Goal: Register for event/course

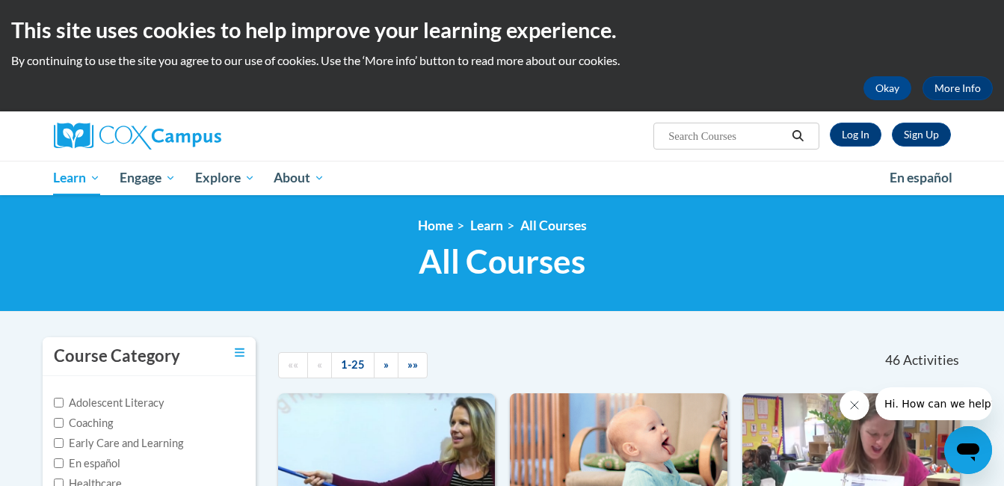
click at [671, 135] on input "Search..." at bounding box center [727, 136] width 120 height 18
type input "Power of Language for Infants and Toddlers"
click at [800, 140] on icon "Search" at bounding box center [797, 135] width 13 height 11
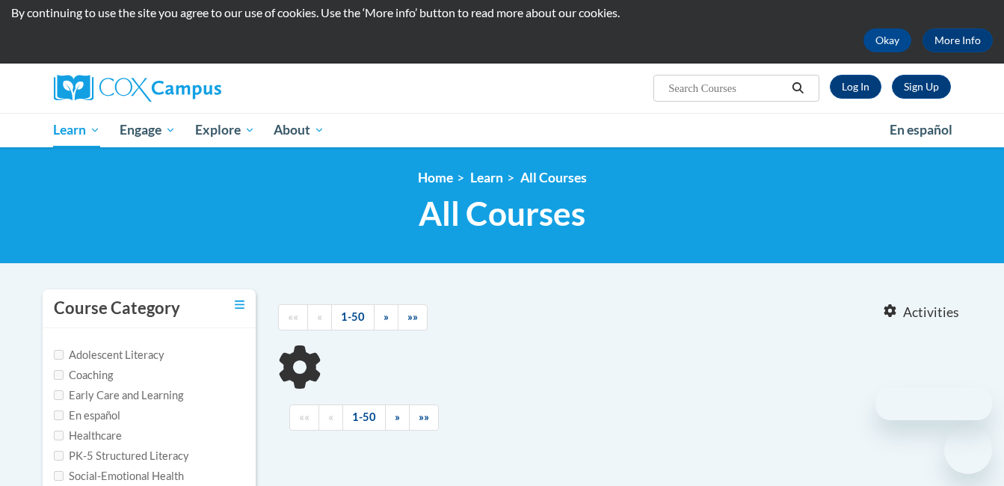
type input "Power of Language for Infants and Toddlers"
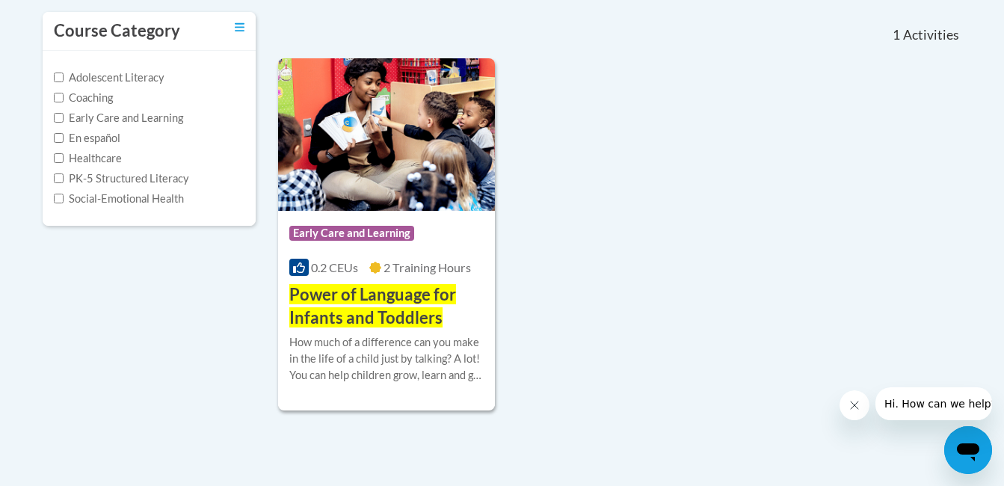
scroll to position [327, 0]
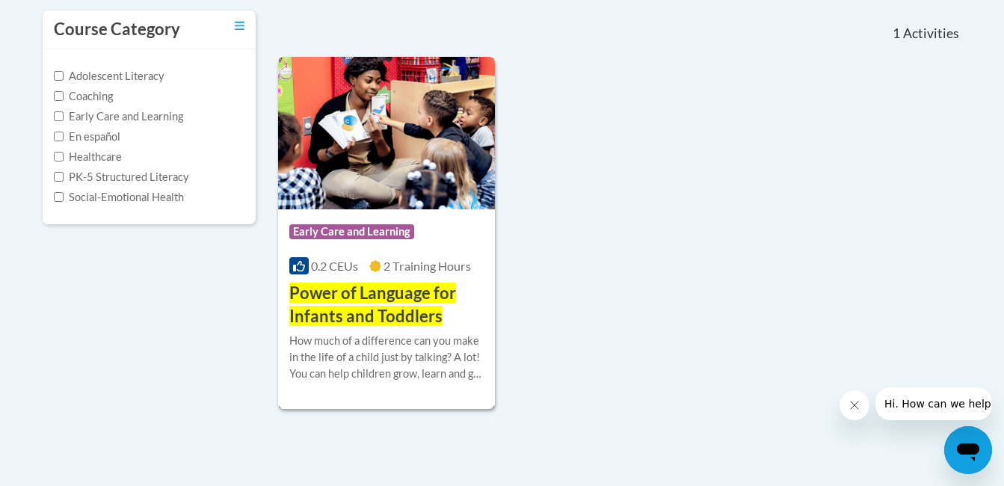
click at [442, 181] on img at bounding box center [386, 133] width 217 height 152
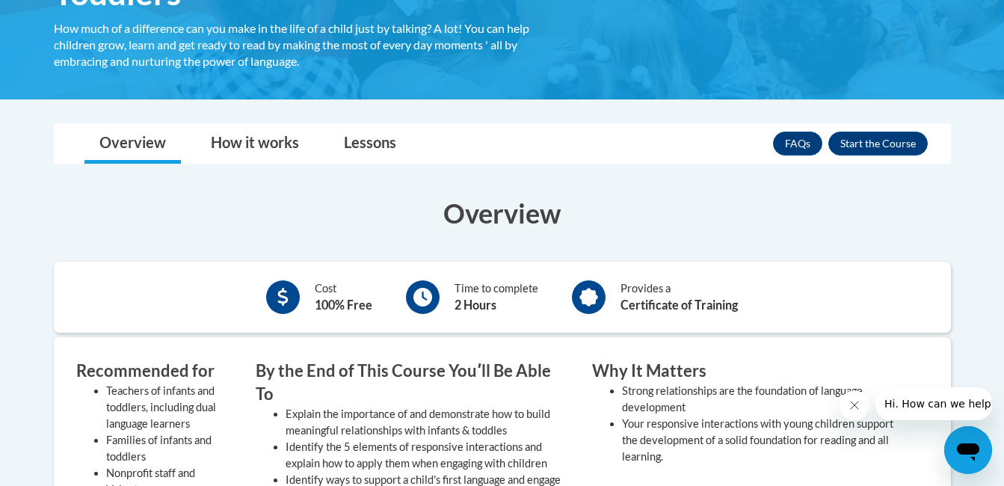
scroll to position [331, 0]
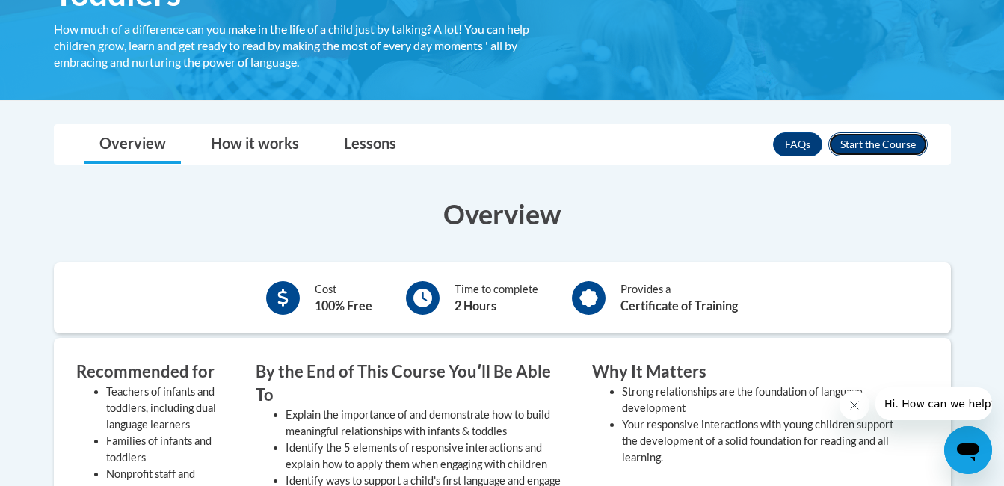
click at [854, 145] on button "Enroll" at bounding box center [877, 144] width 99 height 24
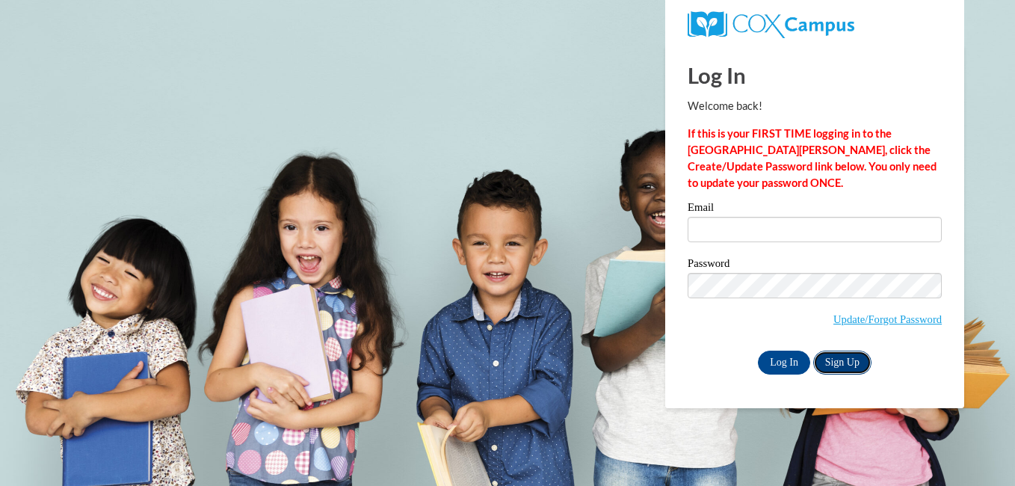
click at [846, 353] on link "Sign Up" at bounding box center [842, 363] width 58 height 24
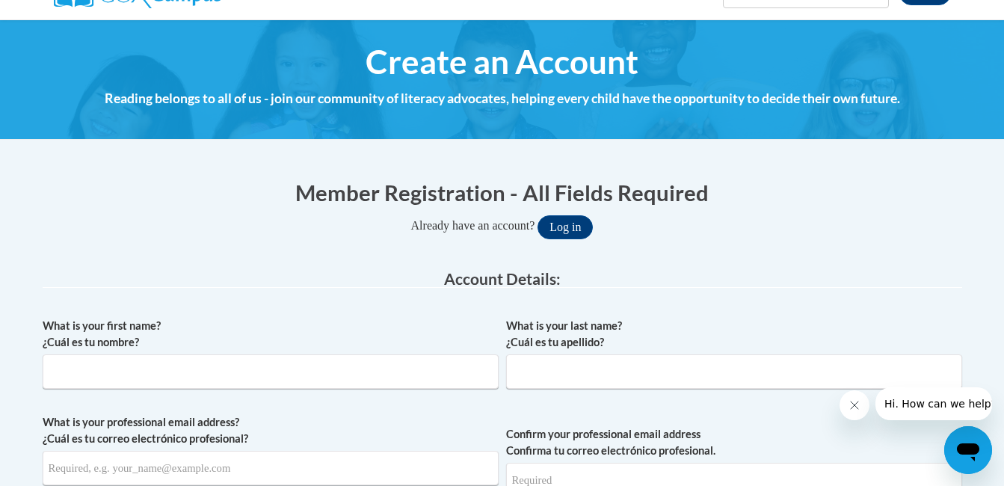
scroll to position [152, 0]
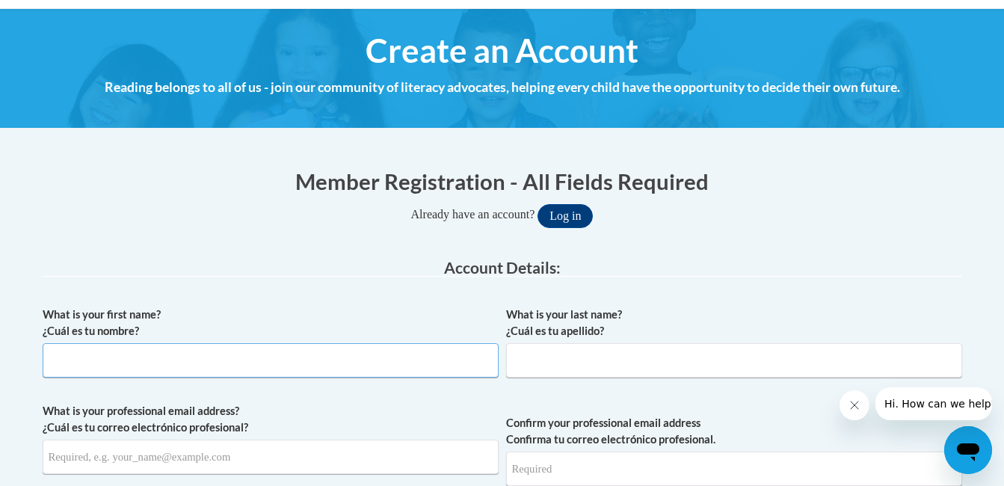
click at [404, 350] on input "What is your first name? ¿Cuál es tu nombre?" at bounding box center [271, 360] width 456 height 34
type input "A'Niyah"
type input "Jackson"
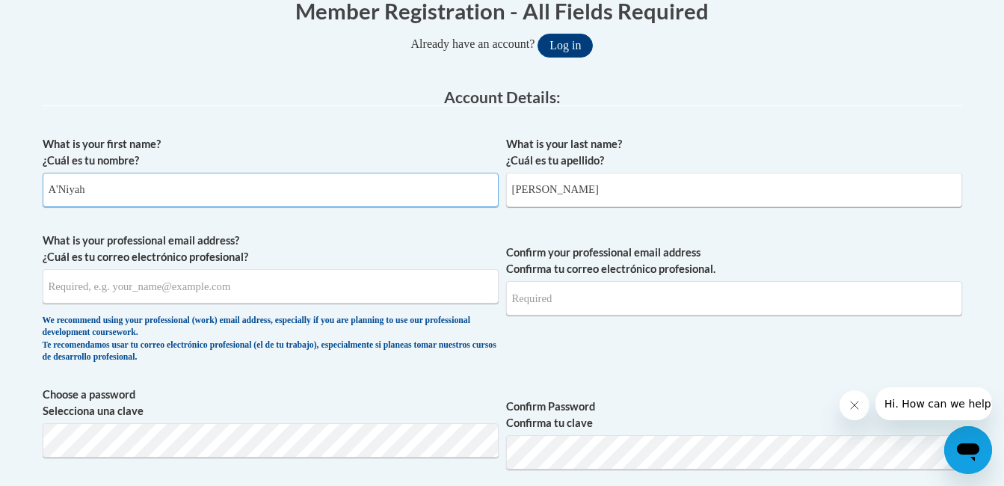
scroll to position [357, 0]
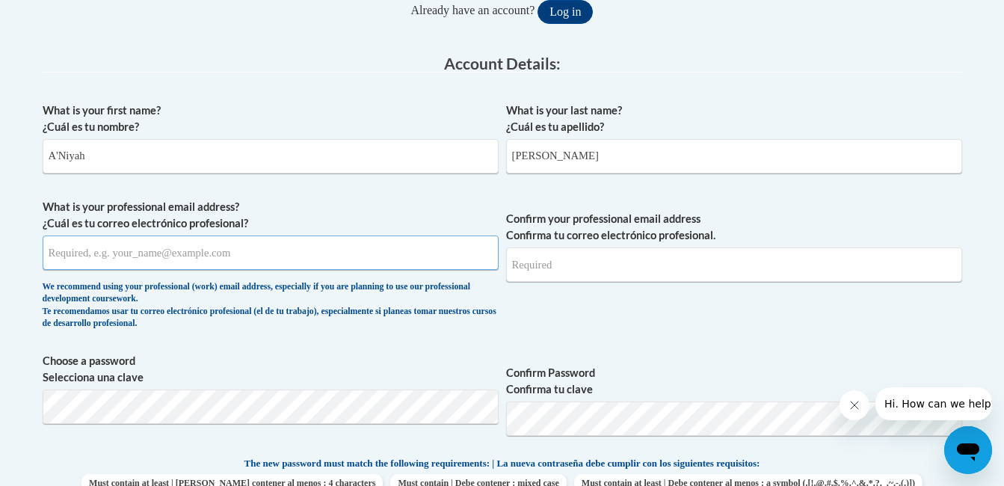
click at [114, 253] on input "What is your professional email address? ¿Cuál es tu correo electrónico profesi…" at bounding box center [271, 252] width 456 height 34
type input "aniyahalecia@gmail.com"
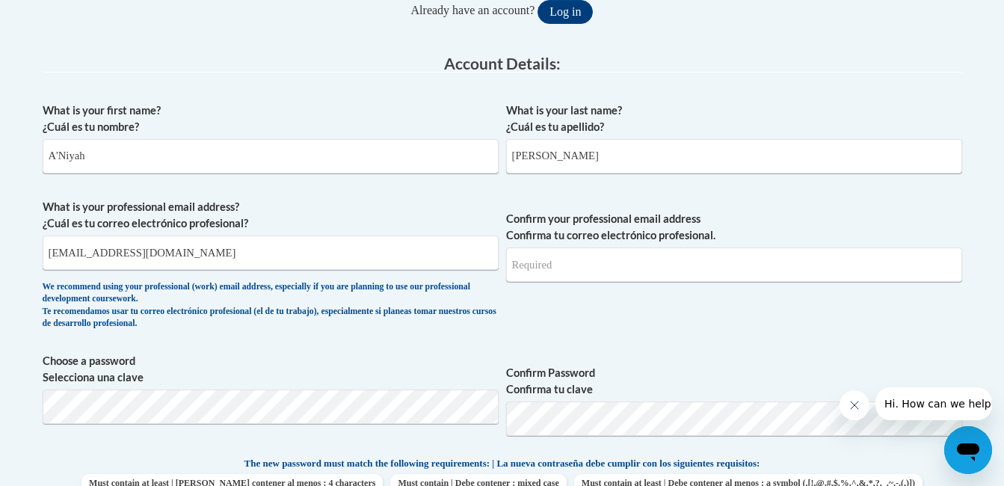
type input "aniyahalecia@gmail.com"
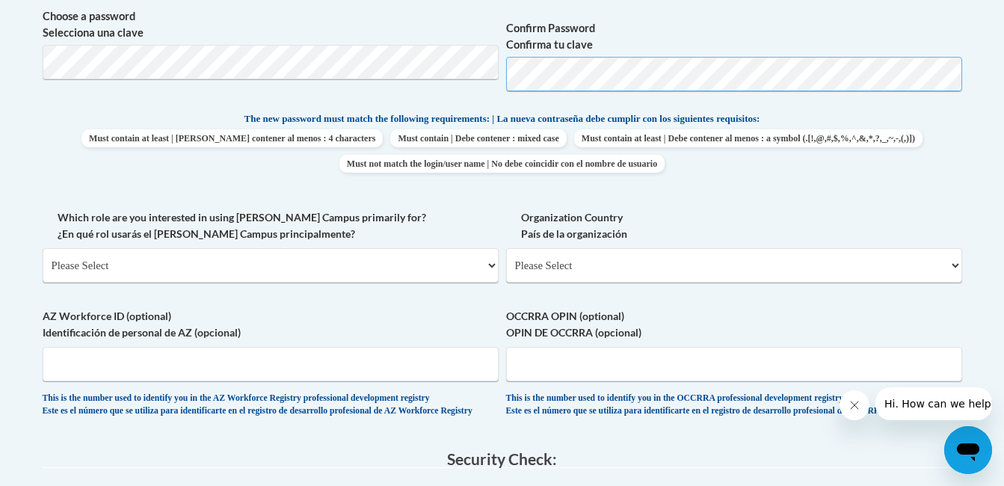
scroll to position [702, 0]
click at [359, 265] on select "Please Select College/University | Colegio/Universidad Community/Nonprofit Part…" at bounding box center [271, 264] width 456 height 34
select select "fbf2d438-af2f-41f8-98f1-81c410e29de3"
click at [43, 247] on select "Please Select College/University | Colegio/Universidad Community/Nonprofit Part…" at bounding box center [271, 264] width 456 height 34
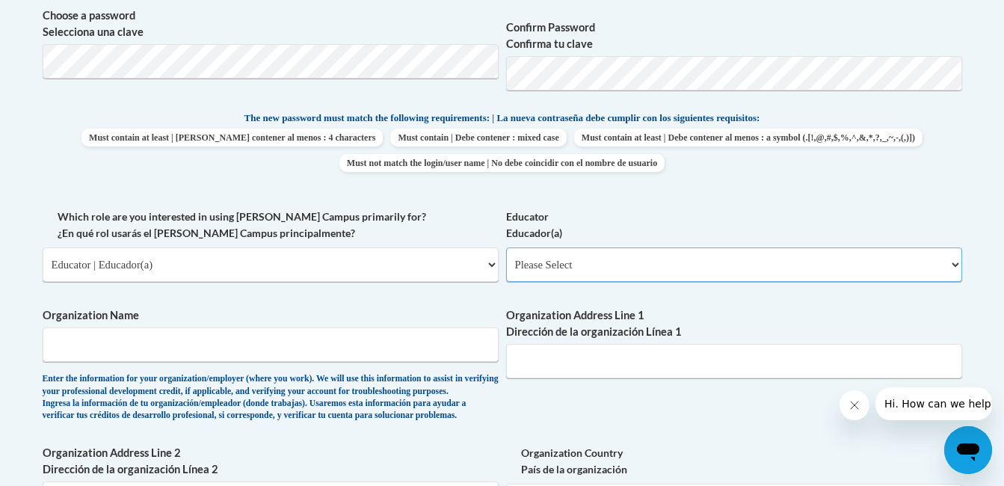
click at [546, 259] on select "Please Select Early Learning/Daycare Teacher/Family Home Care Provider | Maestr…" at bounding box center [734, 264] width 456 height 34
select select "5e2af403-4f2c-4e49-a02f-103e55d7b75b"
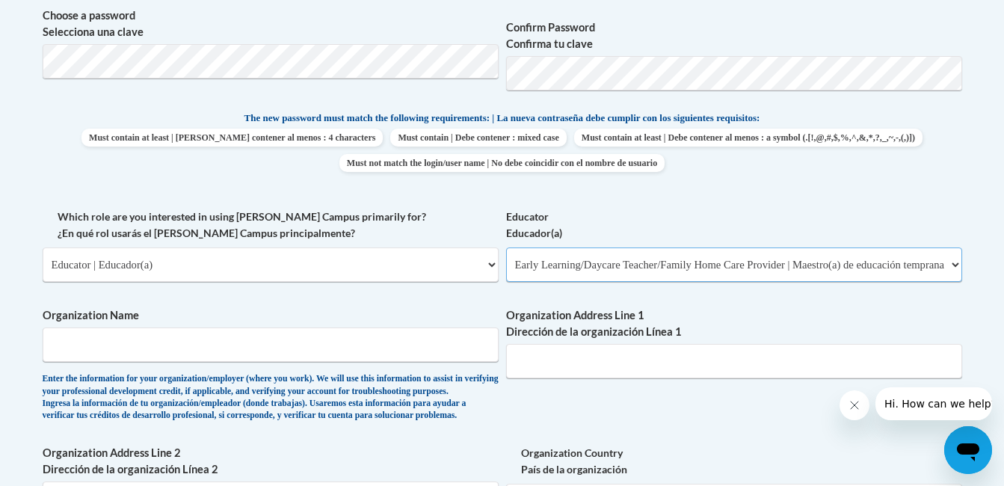
click at [506, 247] on select "Please Select Early Learning/Daycare Teacher/Family Home Care Provider | Maestr…" at bounding box center [734, 264] width 456 height 34
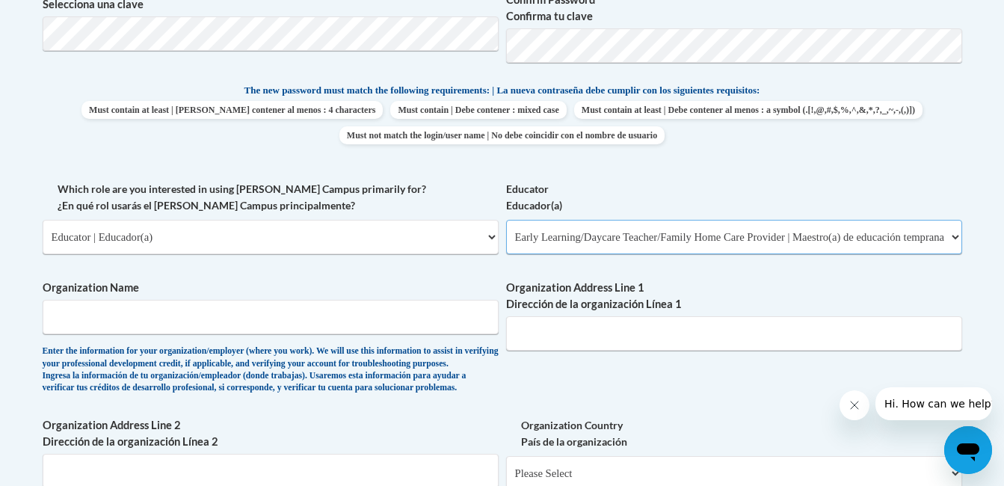
scroll to position [732, 0]
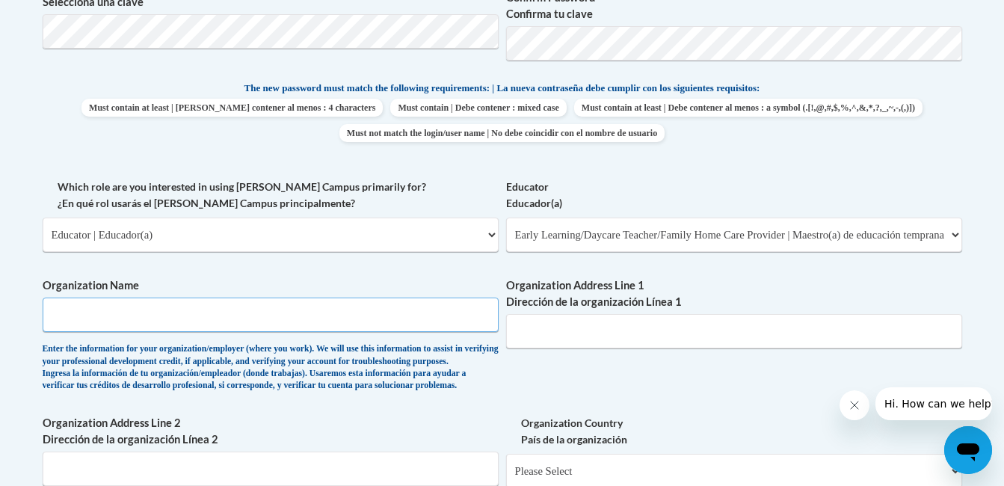
click at [394, 319] on input "Organization Name" at bounding box center [271, 314] width 456 height 34
type input "Primrose School of Symmes"
type input "9175 Governor's Way"
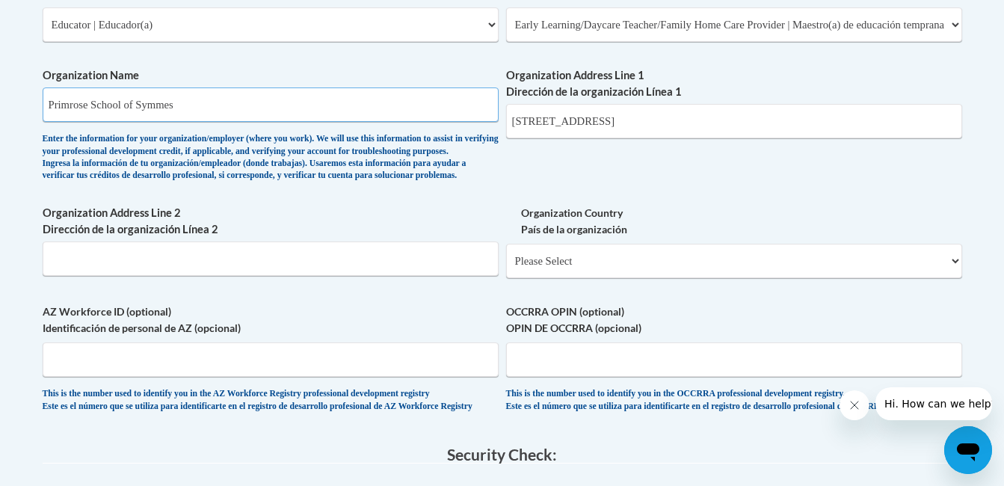
scroll to position [945, 0]
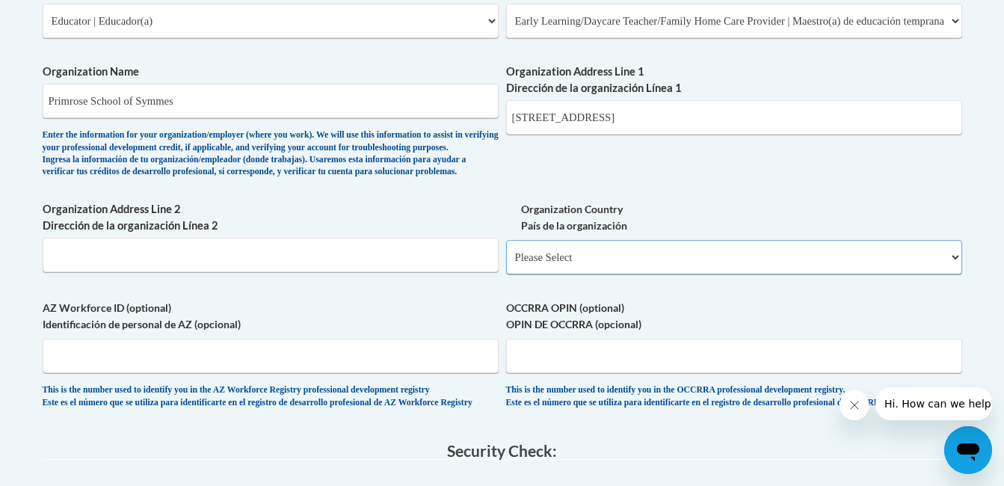
click at [531, 274] on select "Please Select United States | Estados Unidos Outside of the United States | Fue…" at bounding box center [734, 257] width 456 height 34
select select "ad49bcad-a171-4b2e-b99c-48b446064914"
click at [506, 264] on select "Please Select United States | Estados Unidos Outside of the United States | Fue…" at bounding box center [734, 257] width 456 height 34
select select
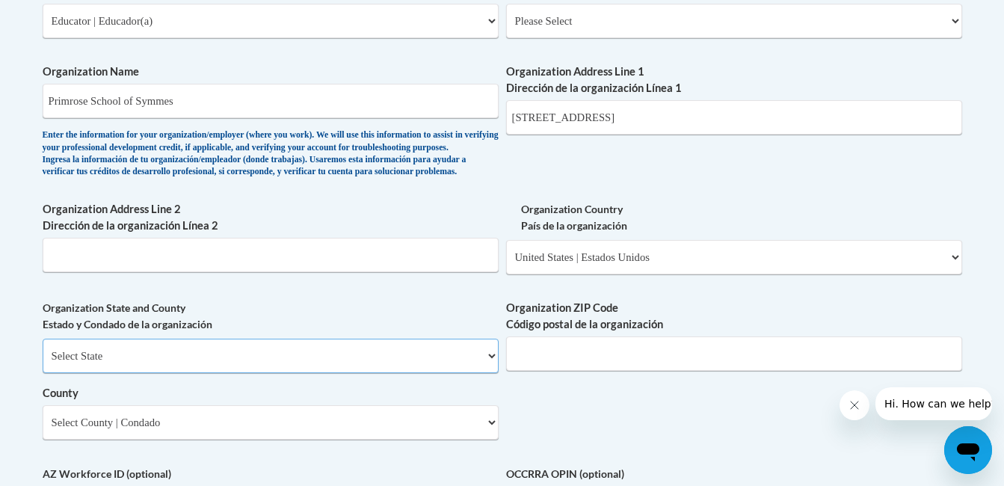
click at [371, 373] on select "Select State Alabama Alaska Arizona Arkansas California Colorado Connecticut De…" at bounding box center [271, 356] width 456 height 34
select select "Ohio"
click at [43, 363] on select "Select State Alabama Alaska Arizona Arkansas California Colorado Connecticut De…" at bounding box center [271, 356] width 456 height 34
click at [550, 362] on input "Organization ZIP Code Código postal de la organización" at bounding box center [734, 353] width 456 height 34
type input "45249"
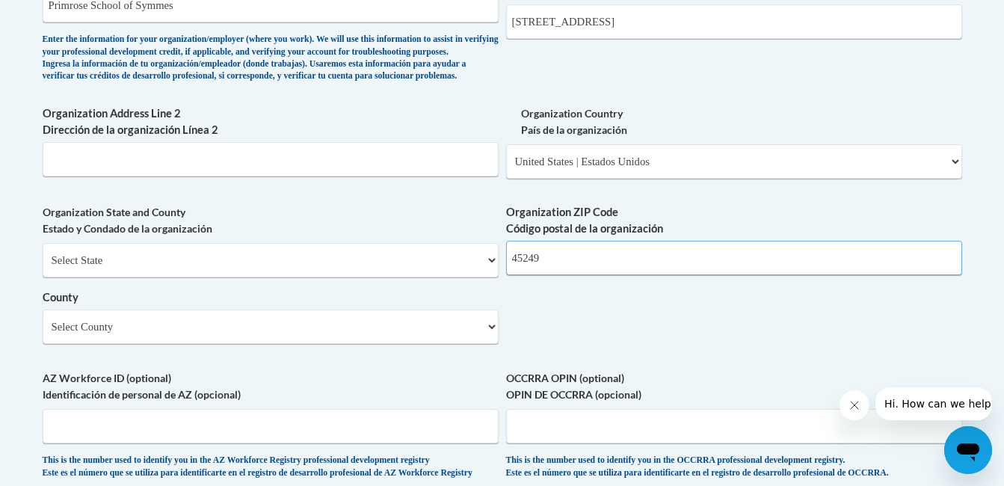
scroll to position [1042, 0]
click at [433, 343] on select "Select County Adams Allen Ashland Ashtabula Athens Auglaize Belmont Brown Butle…" at bounding box center [271, 326] width 456 height 34
select select "Warren"
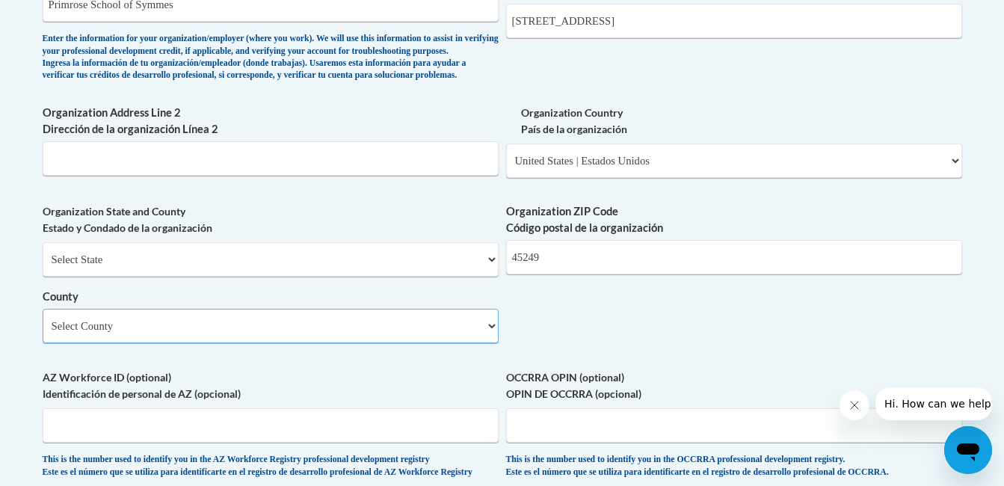
click at [43, 333] on select "Select County Adams Allen Ashland Ashtabula Athens Auglaize Belmont Brown Butle…" at bounding box center [271, 326] width 456 height 34
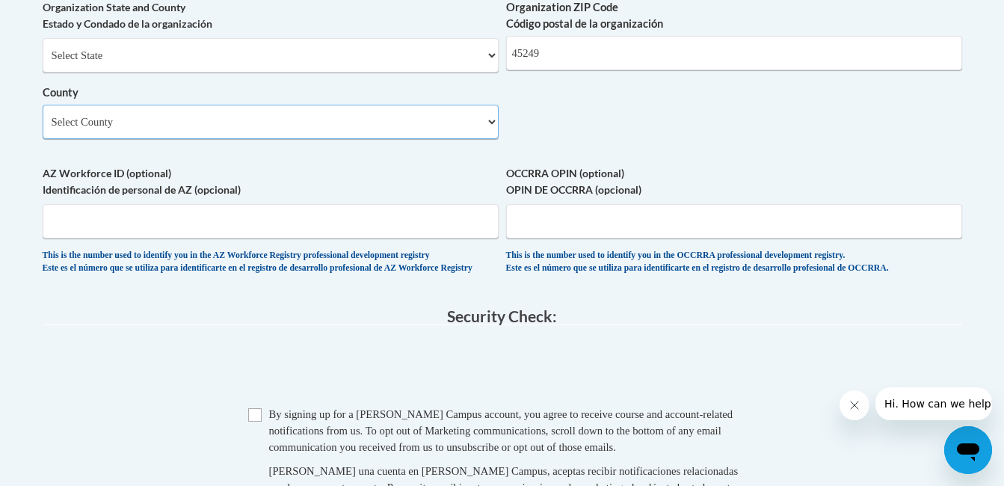
scroll to position [1248, 0]
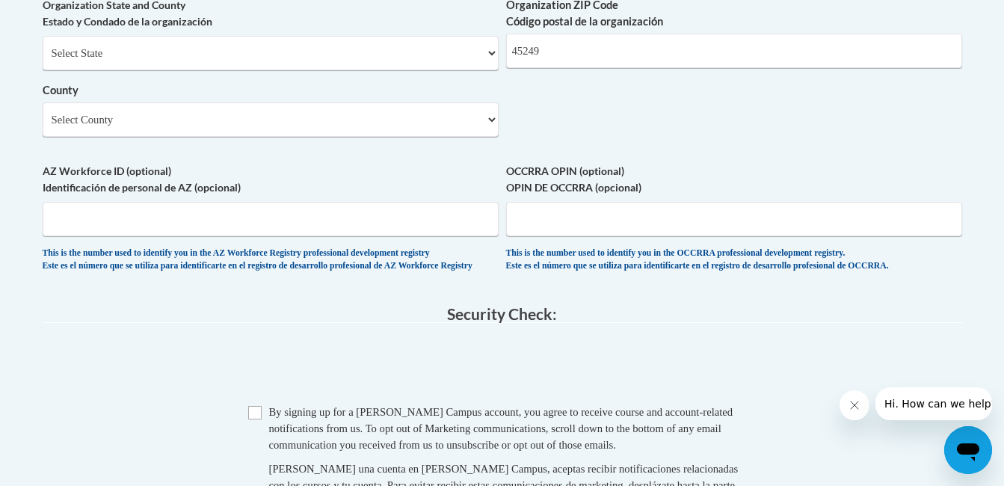
click at [527, 226] on span "OCCRRA OPIN (optional) OPIN DE OCCRRA (opcional) This is the number used to ide…" at bounding box center [734, 217] width 456 height 109
click at [568, 236] on input "OCCRRA OPIN (optional) OPIN DE OCCRRA (opcional)" at bounding box center [734, 219] width 456 height 34
paste input "1138-7512"
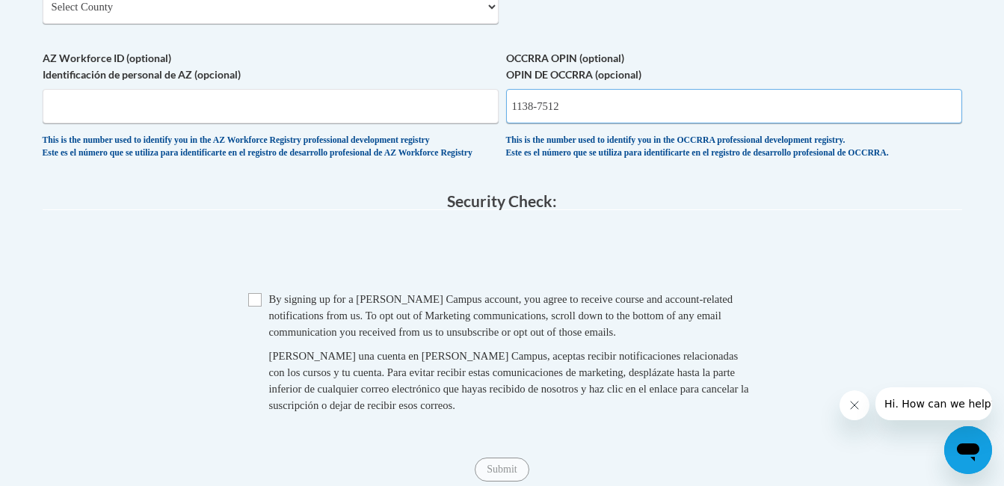
scroll to position [1362, 0]
type input "1138-7512"
click at [251, 306] on input "Checkbox" at bounding box center [254, 298] width 13 height 13
checkbox input "true"
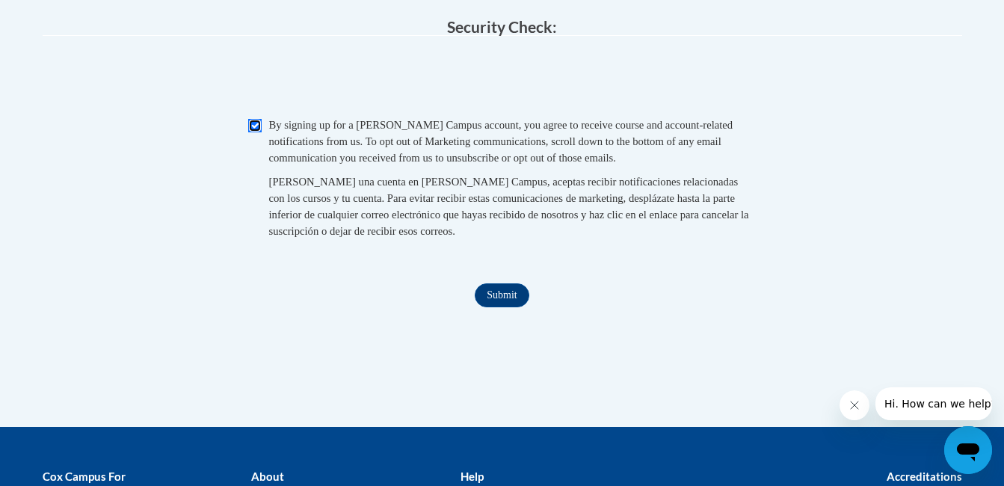
scroll to position [1536, 0]
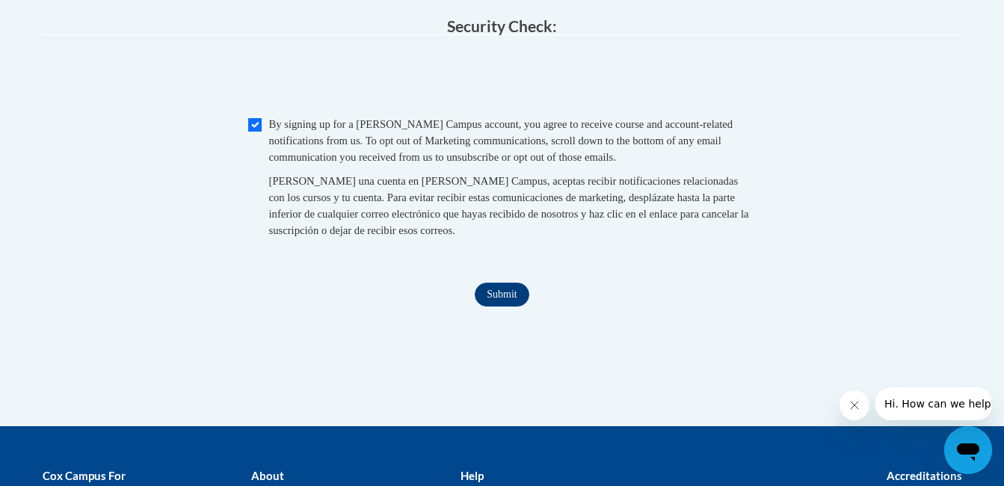
click at [510, 306] on input "Submit" at bounding box center [502, 295] width 54 height 24
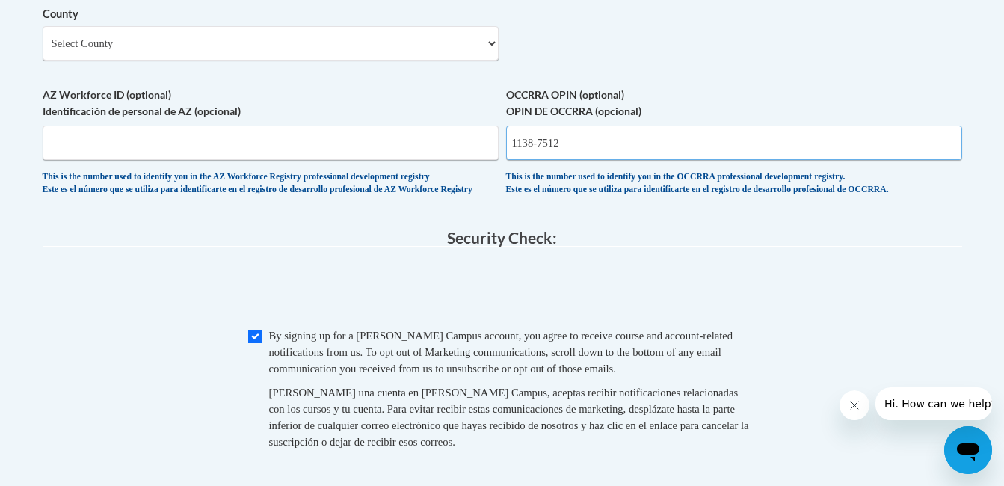
scroll to position [1324, 0]
click at [535, 161] on input "1138-7512" at bounding box center [734, 143] width 456 height 34
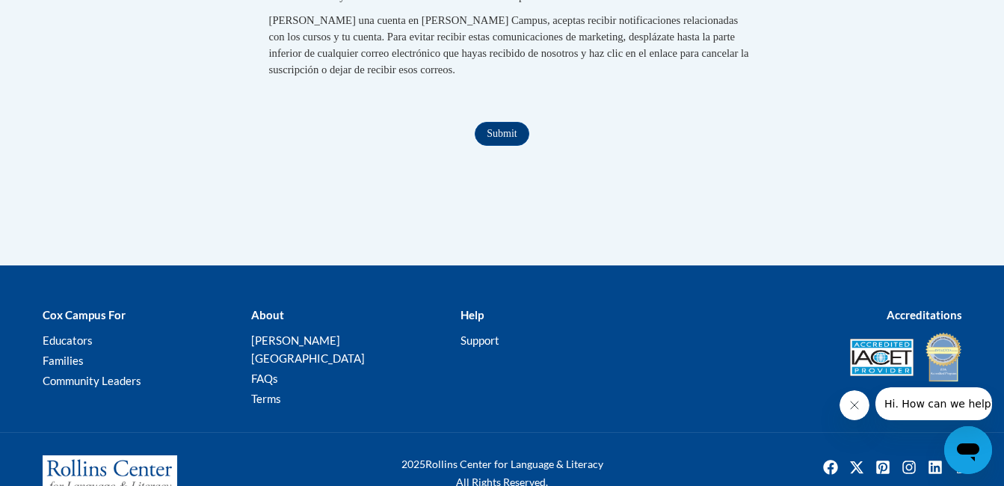
scroll to position [1700, 0]
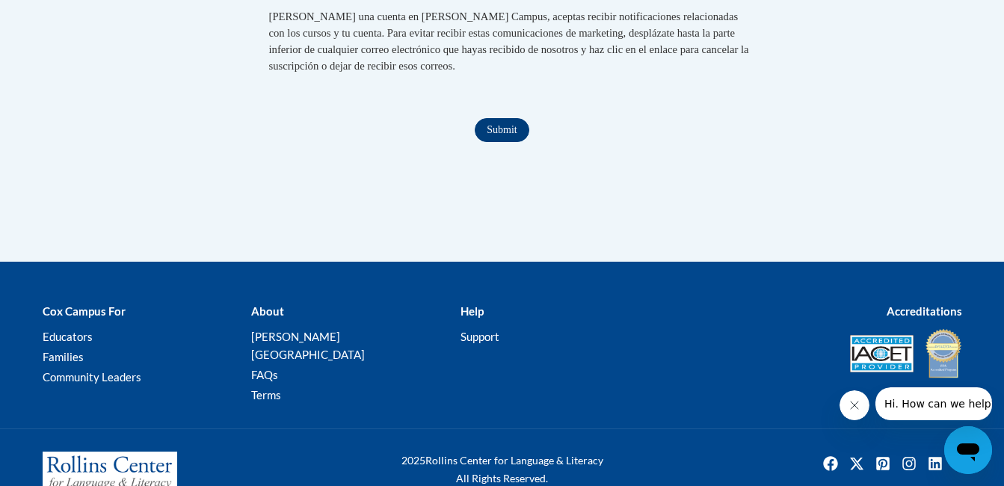
type input "11387512"
click at [494, 142] on input "Submit" at bounding box center [502, 130] width 54 height 24
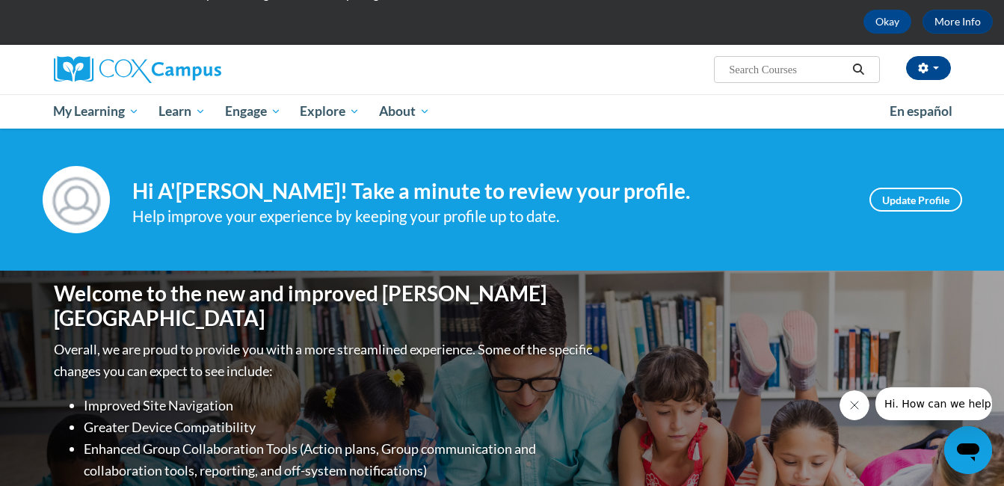
scroll to position [37, 0]
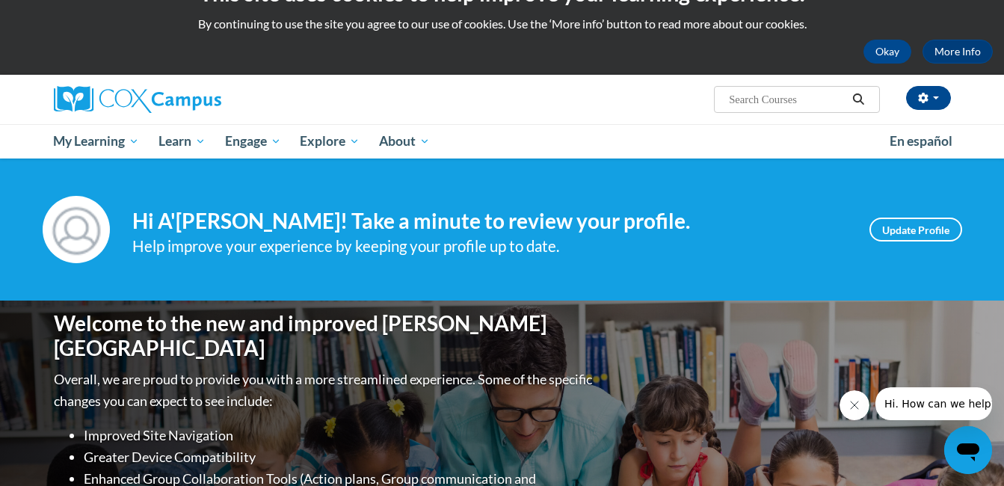
click at [751, 102] on input "Search..." at bounding box center [787, 99] width 120 height 18
paste input "1138-7512"
type input "1"
paste input "Power of Language for Infants and Toddlers"
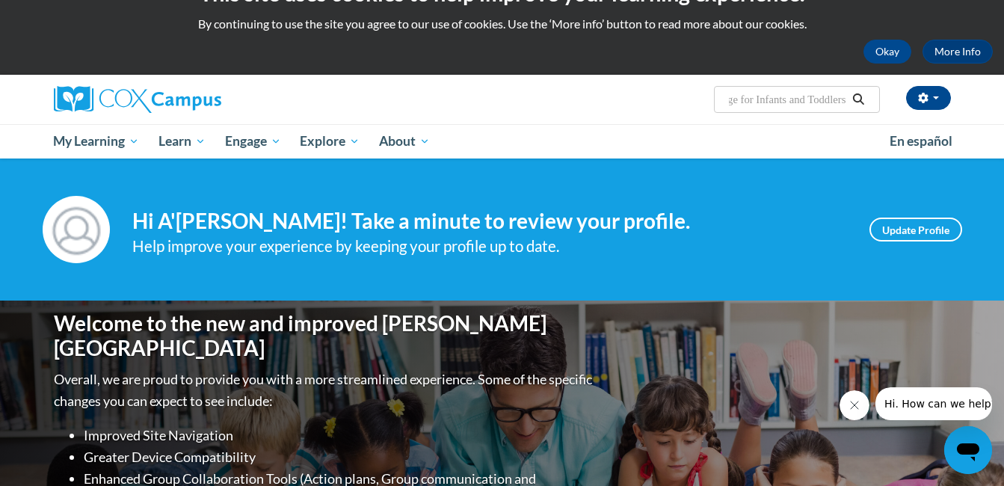
type input "Power of Language for Infants and Toddlers"
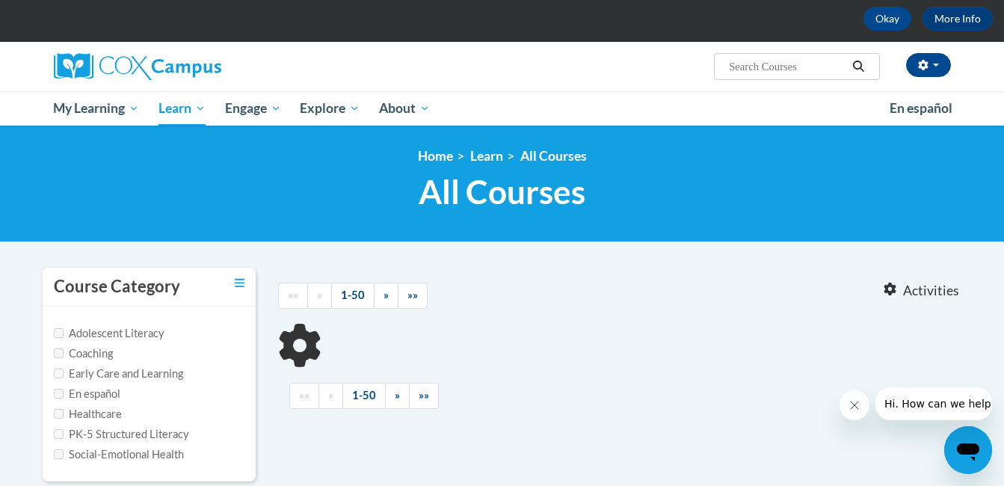
type input "Power of Language for Infants and Toddlers"
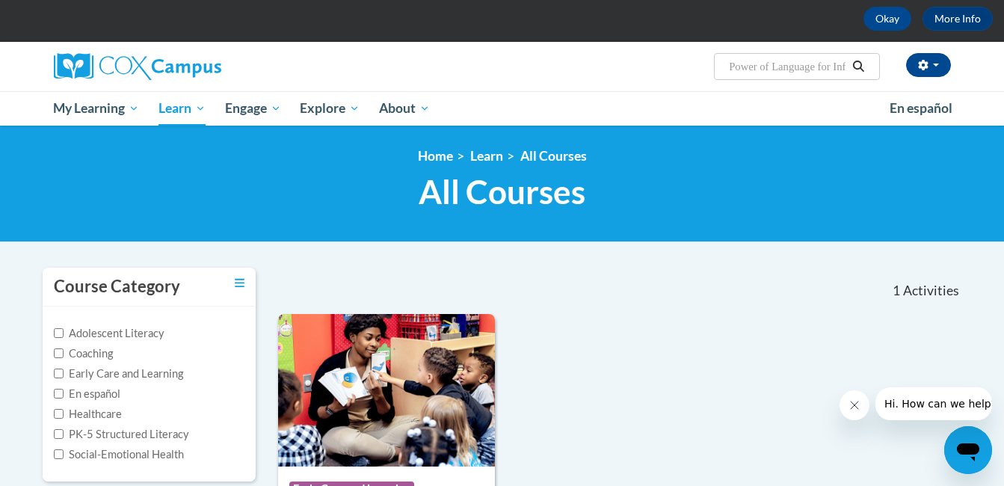
scroll to position [126, 0]
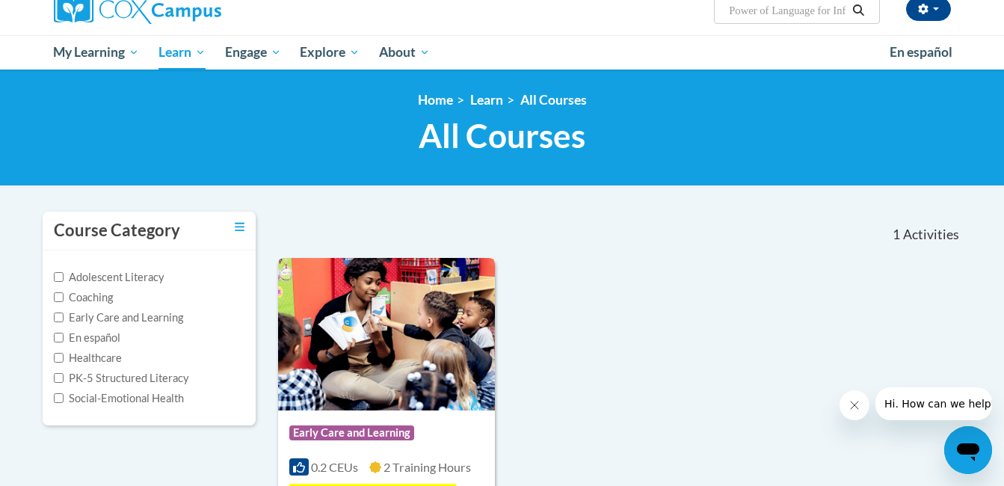
click at [438, 291] on img at bounding box center [386, 334] width 217 height 152
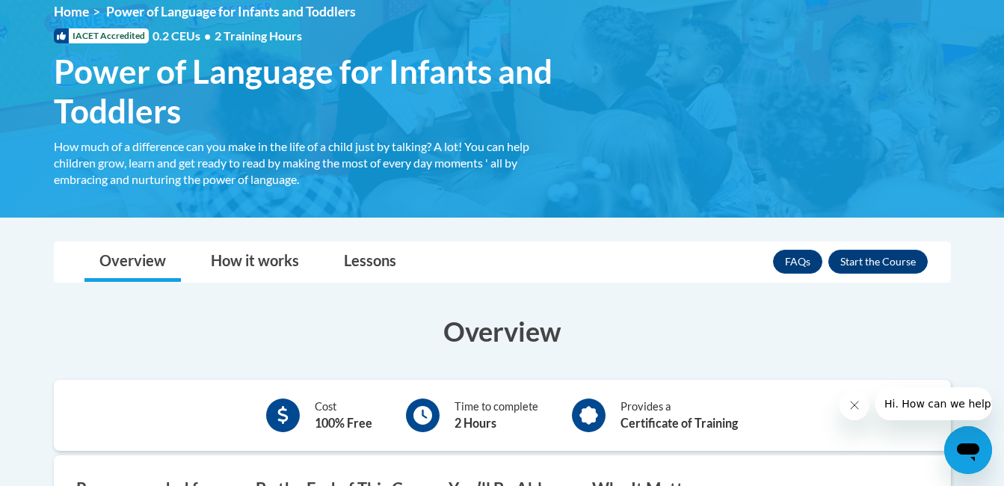
scroll to position [217, 0]
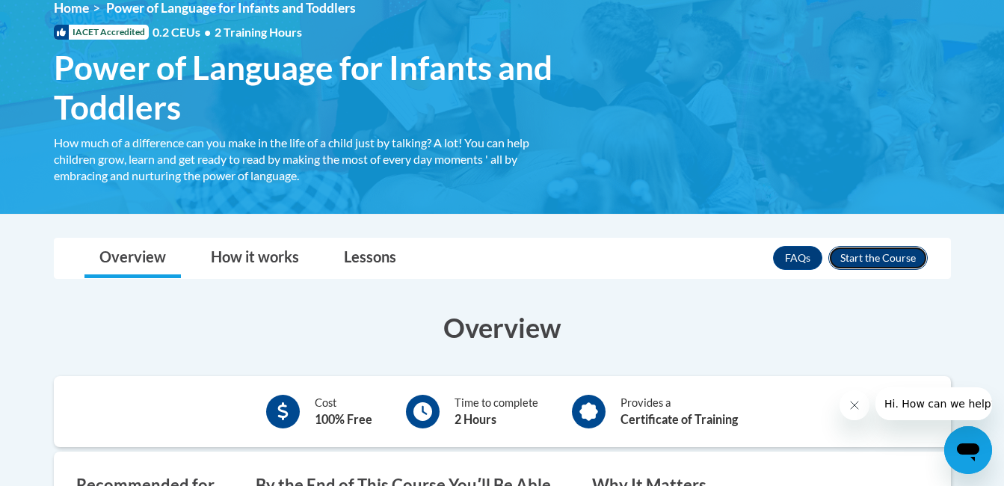
click at [880, 262] on button "Enroll" at bounding box center [877, 258] width 99 height 24
click at [800, 72] on div "<en>Home</en><fr>Accueil</fr><de>Zuhause</de><it>Casa</it><es>Casa</es><pt>Casa…" at bounding box center [502, 95] width 942 height 191
